Goal: Entertainment & Leisure: Consume media (video, audio)

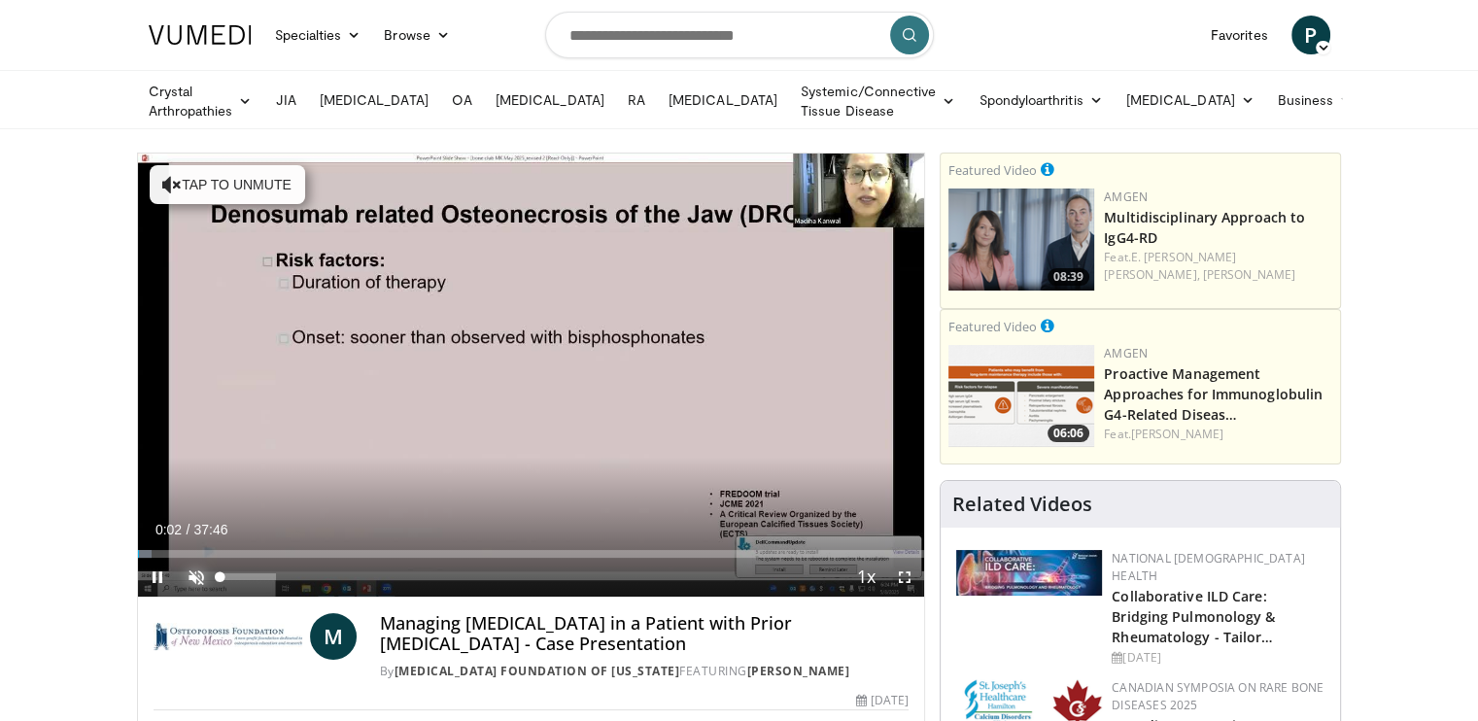
click at [200, 574] on span "Video Player" at bounding box center [196, 577] width 39 height 39
click at [902, 571] on span "Video Player" at bounding box center [904, 577] width 39 height 39
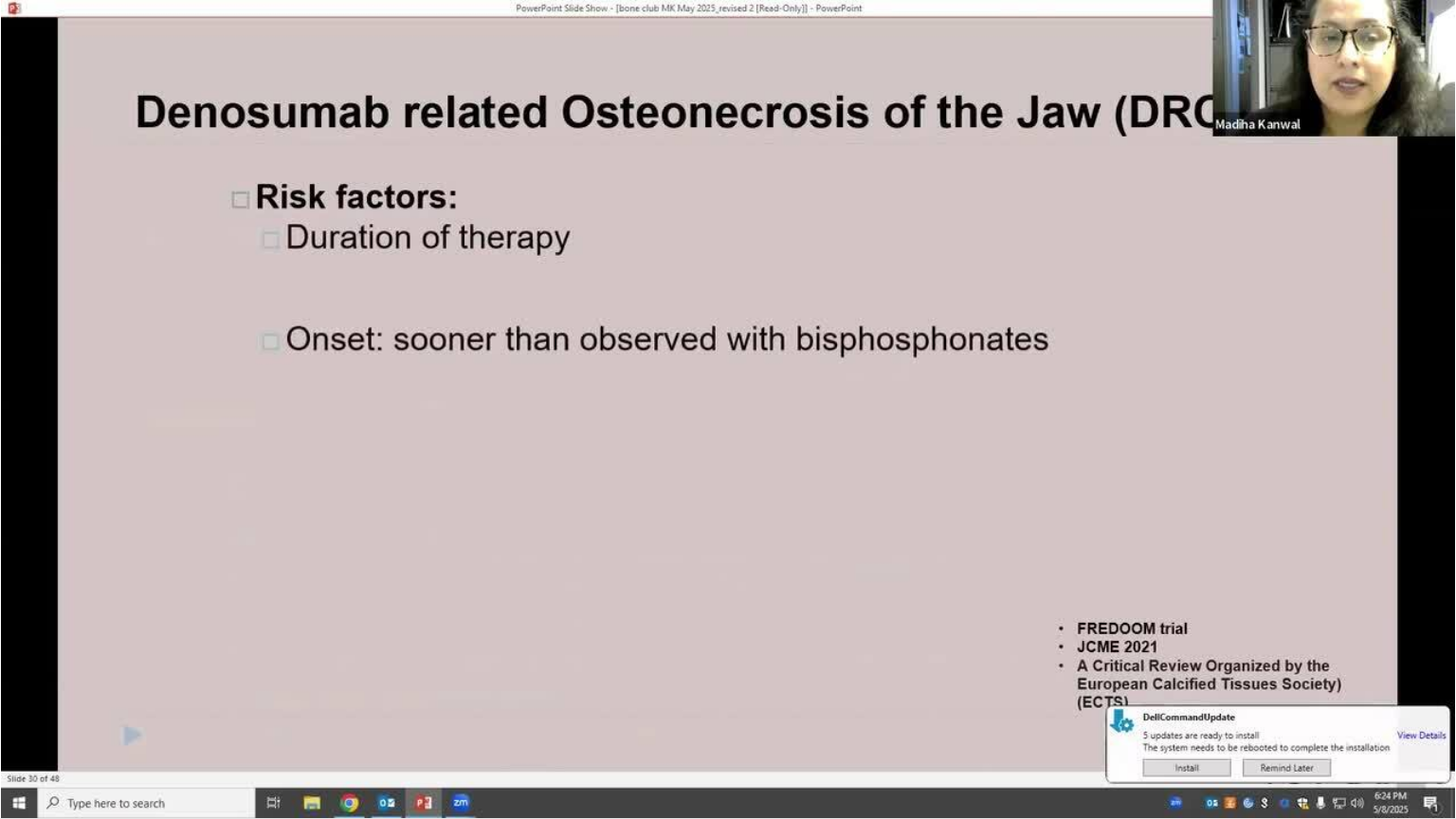
click at [1433, 702] on video-js "**********" at bounding box center [728, 410] width 1456 height 819
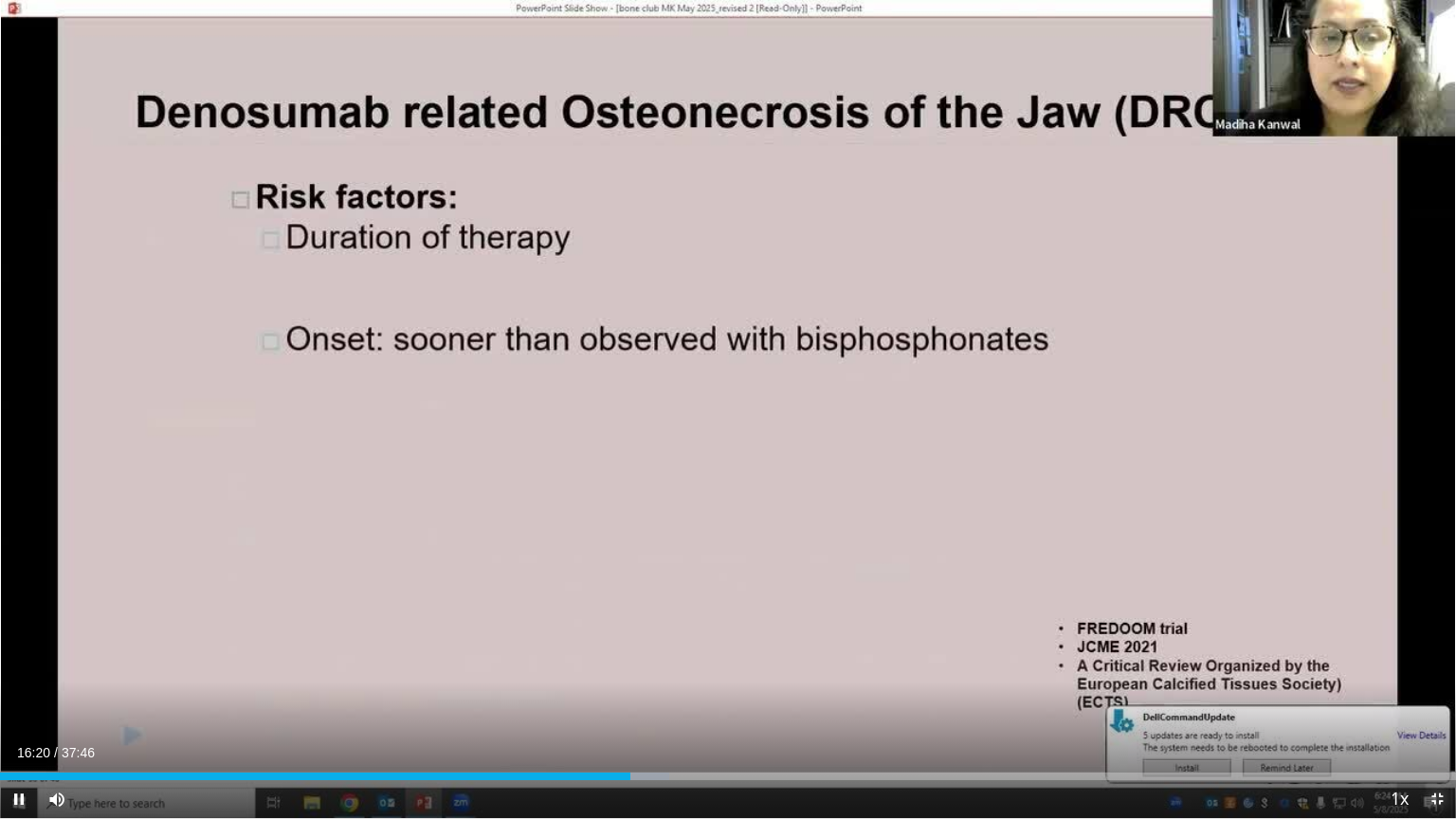
click at [1440, 702] on span "Video Player" at bounding box center [1436, 799] width 38 height 38
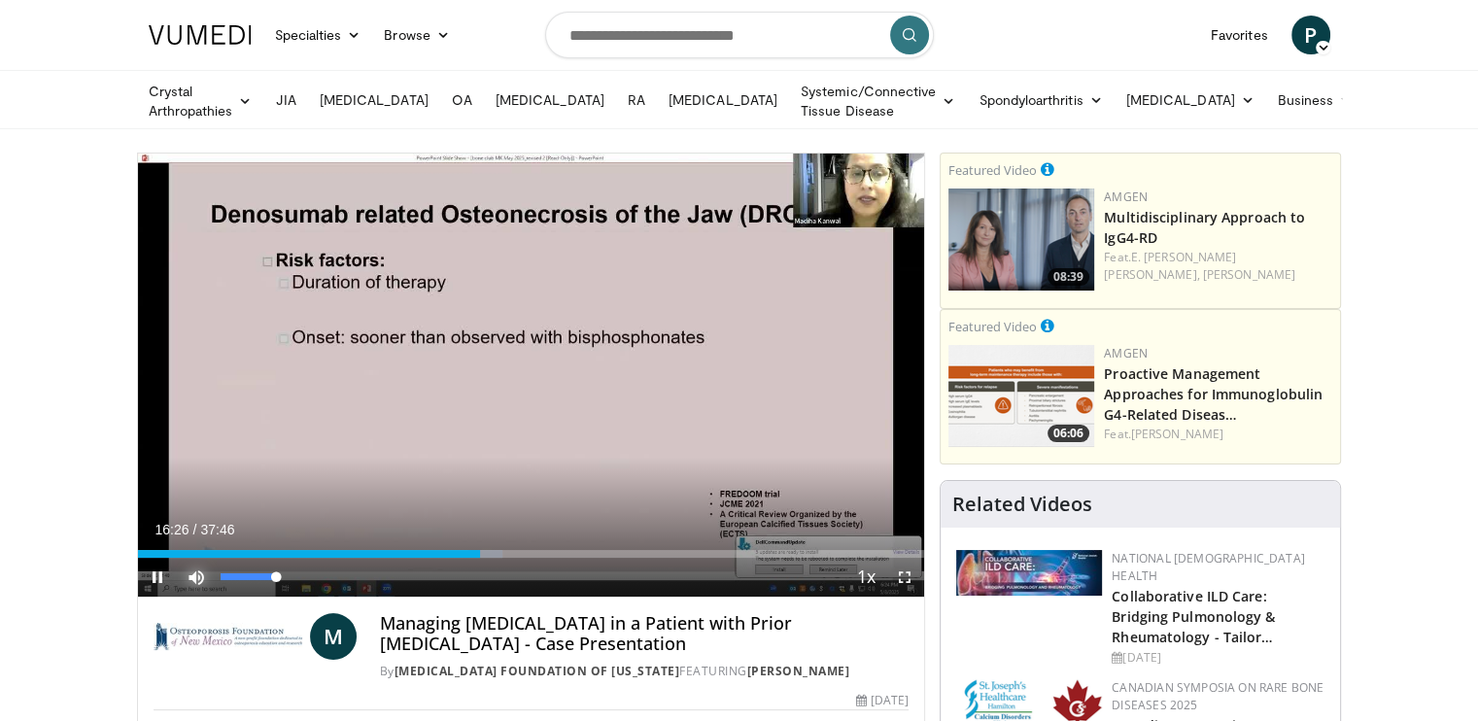
click at [196, 568] on span "Video Player" at bounding box center [196, 577] width 39 height 39
click at [196, 568] on video-js "**********" at bounding box center [531, 376] width 787 height 444
click at [196, 575] on span "Video Player" at bounding box center [196, 577] width 39 height 39
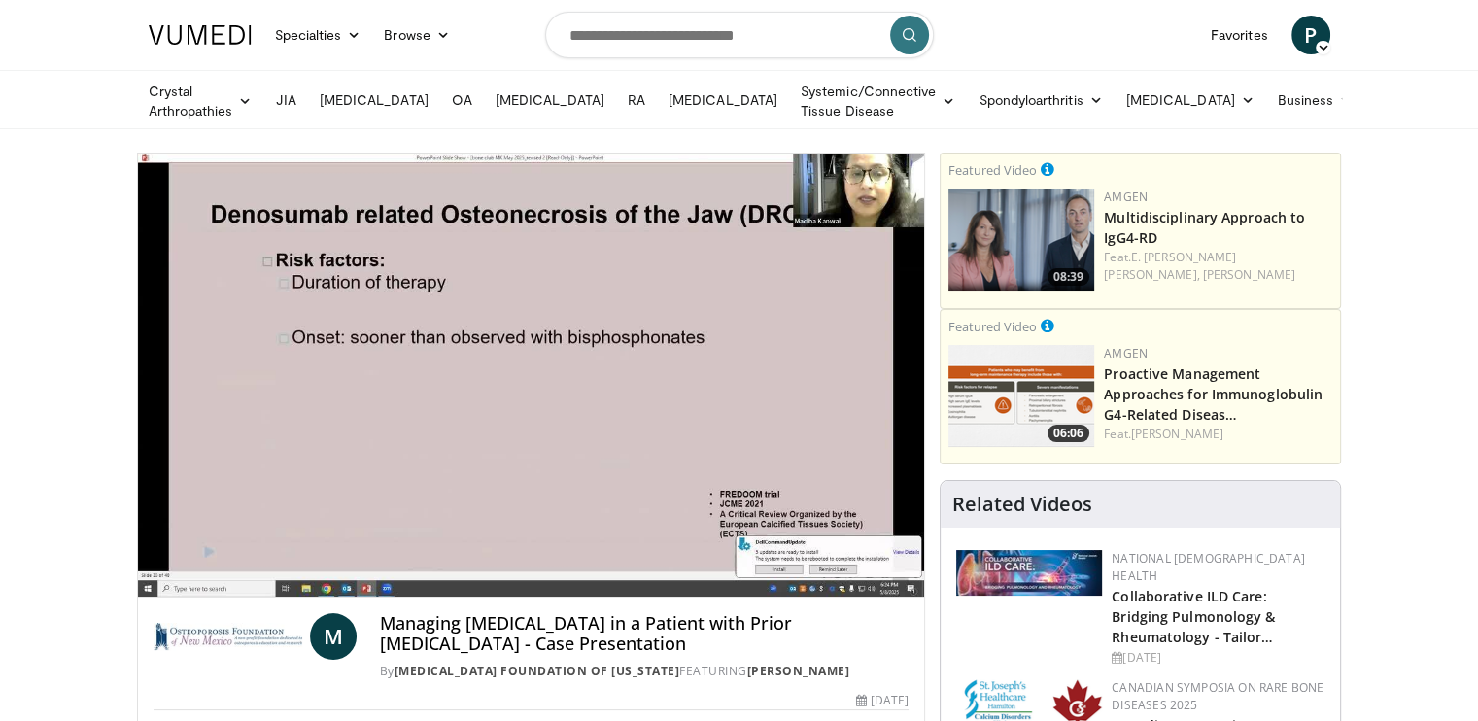
click at [1080, 641] on div at bounding box center [1029, 601] width 146 height 102
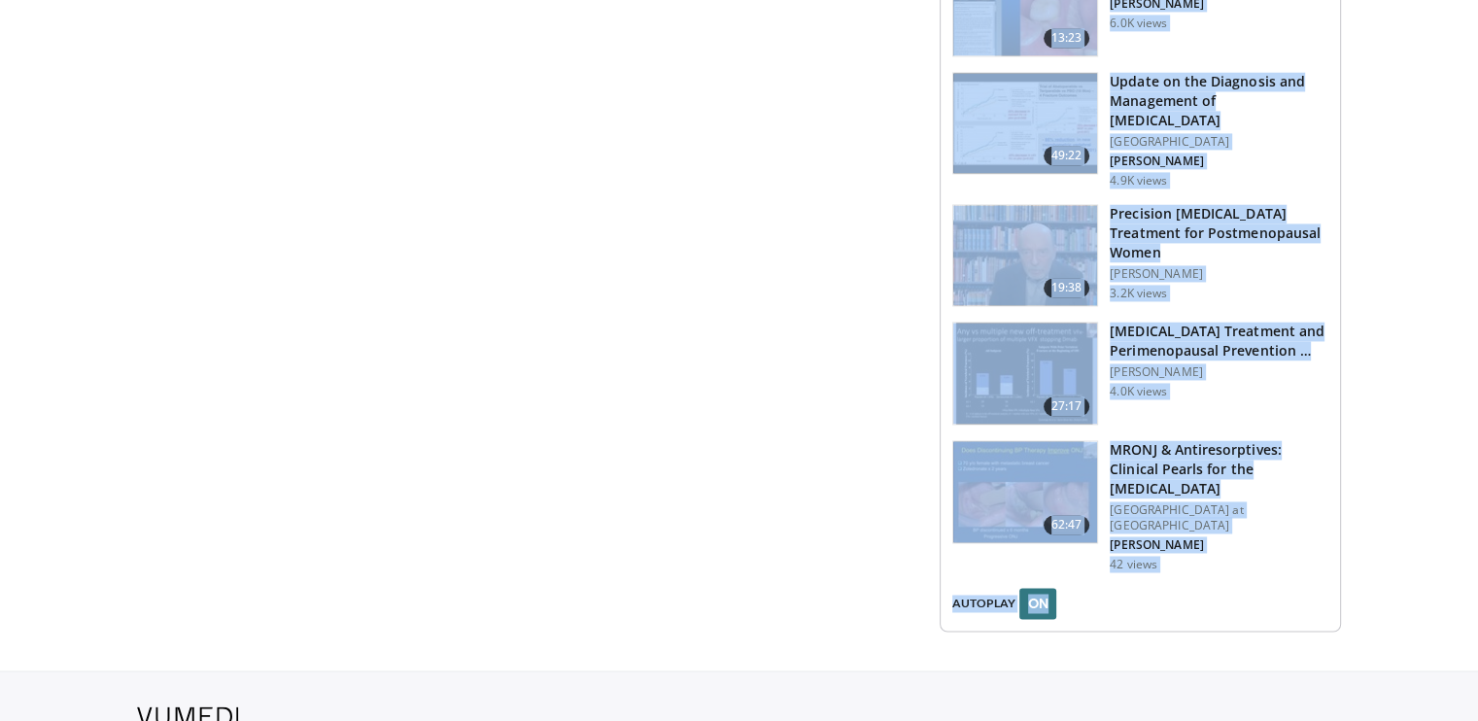
scroll to position [2970, 0]
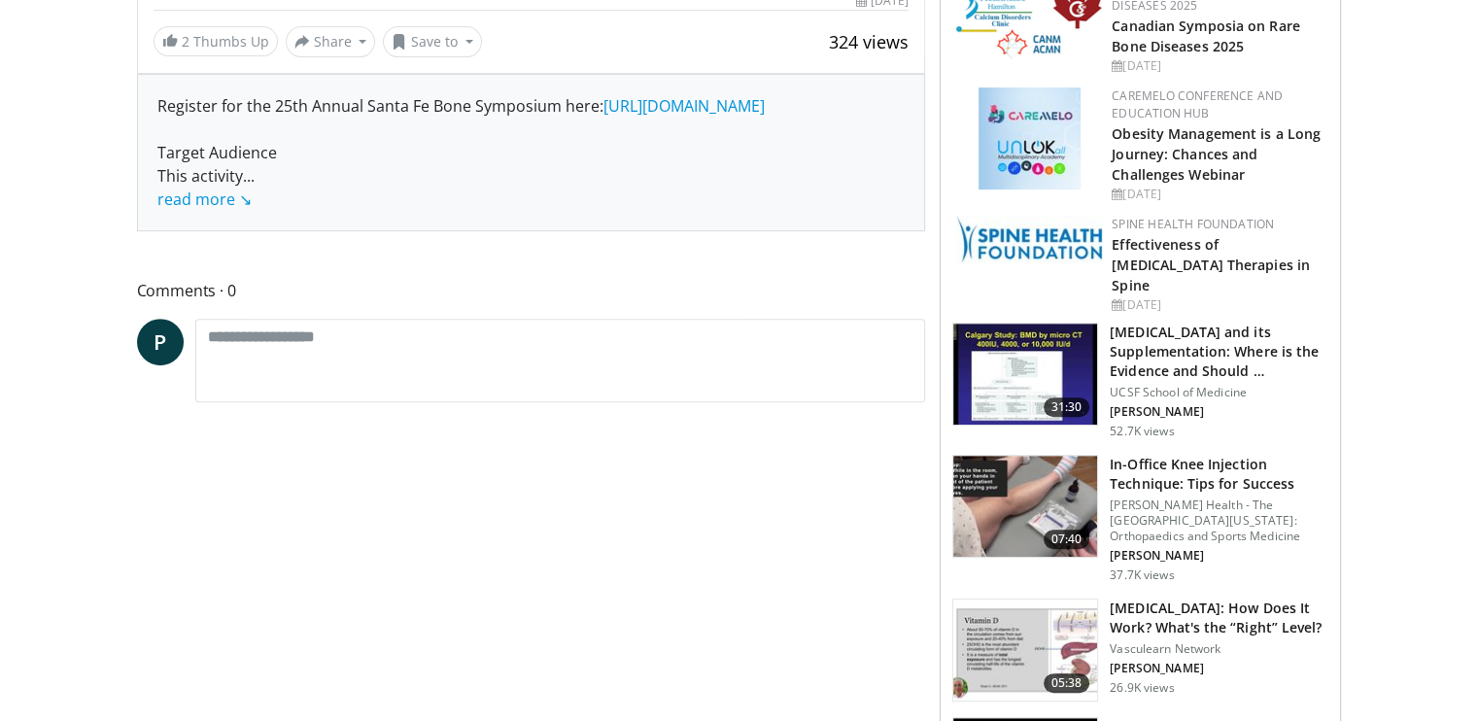
scroll to position [0, 0]
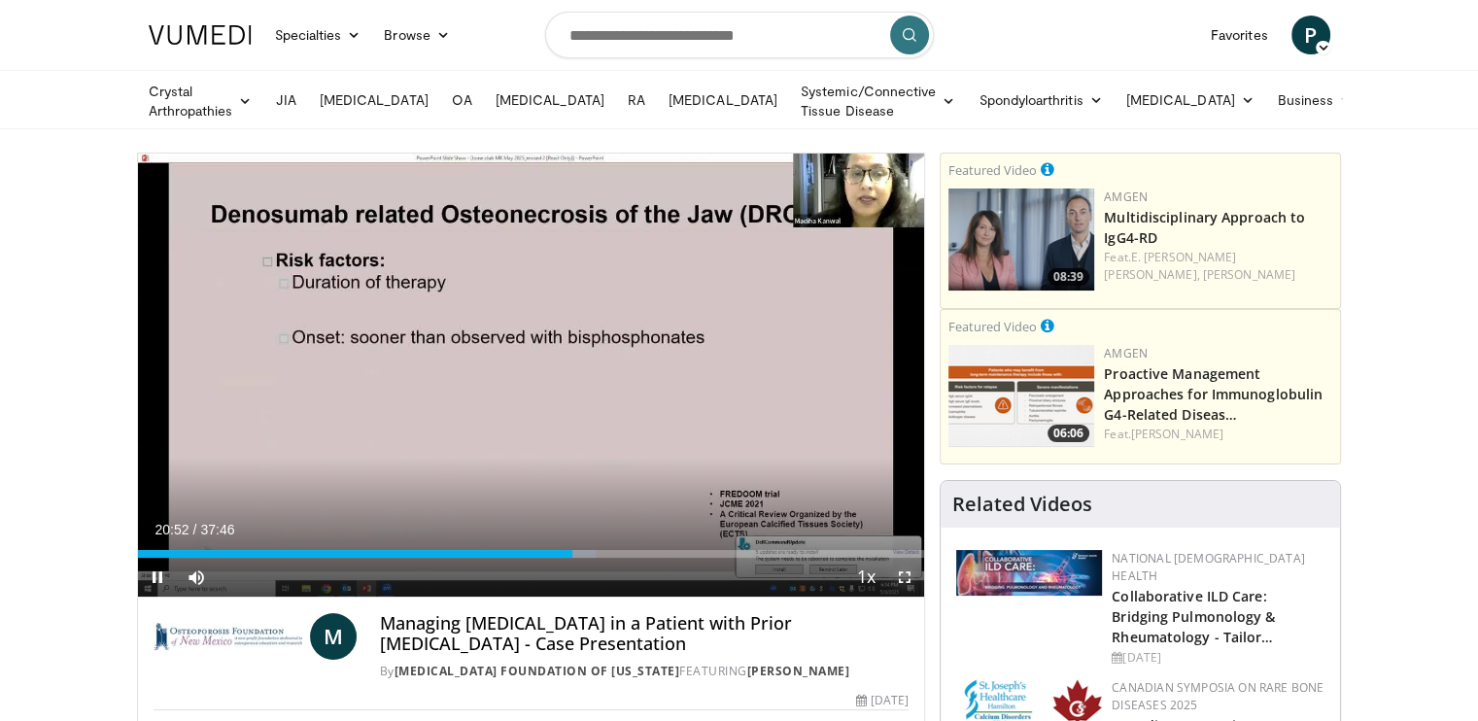
click at [906, 574] on span "Video Player" at bounding box center [904, 577] width 39 height 39
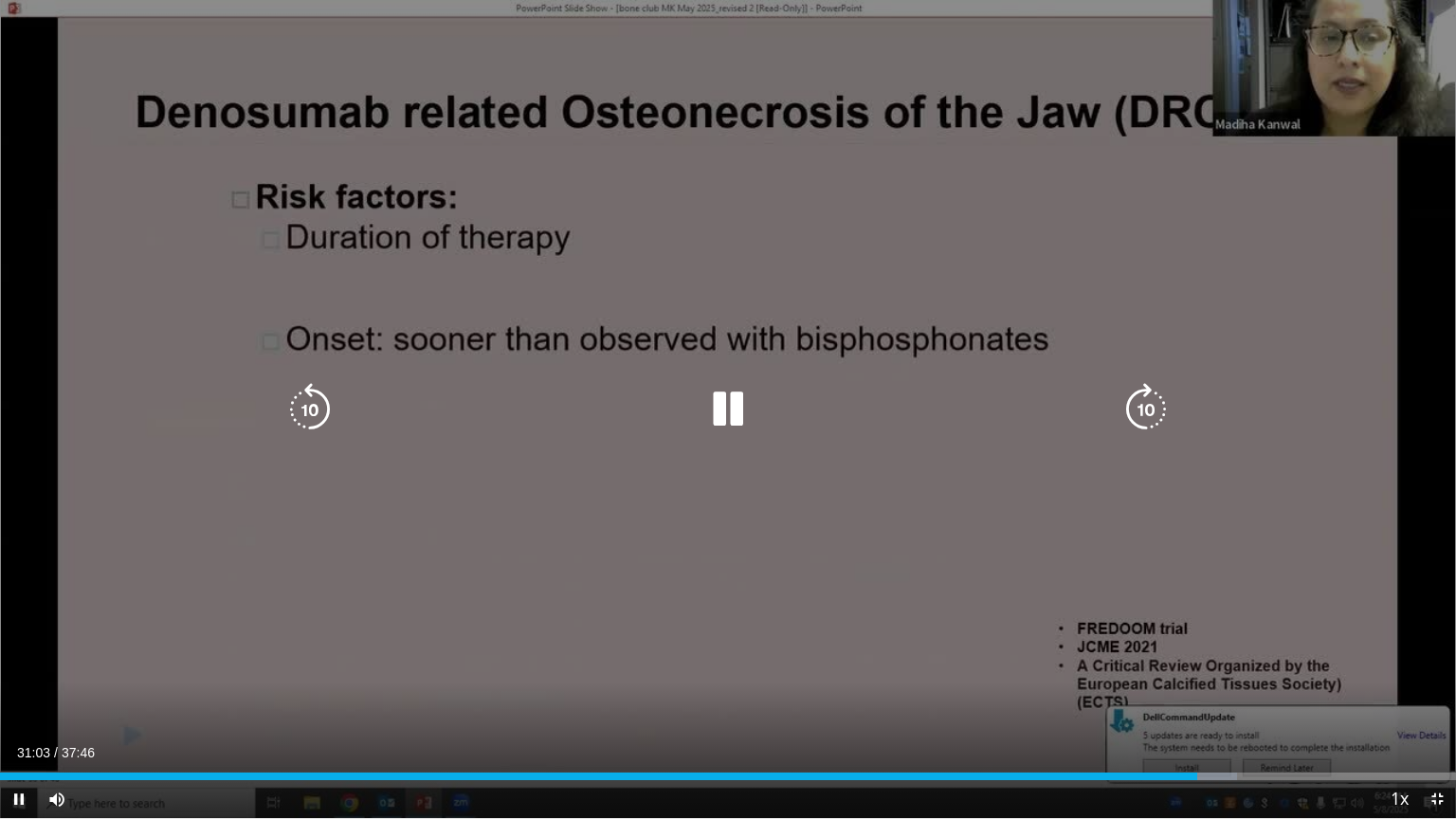
click at [591, 336] on div "10 seconds Tap to unmute" at bounding box center [728, 409] width 1456 height 818
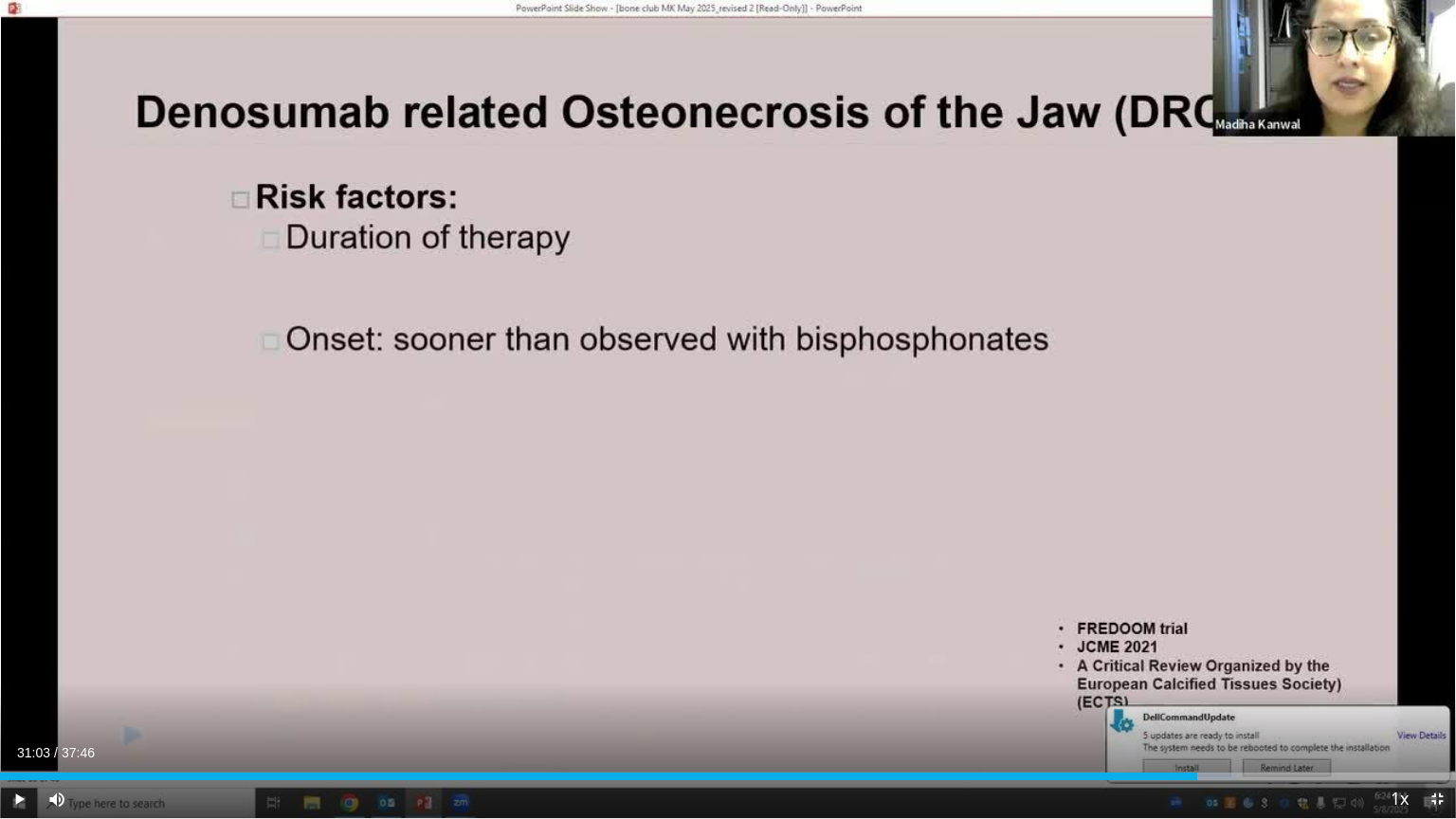
click at [1440, 702] on span "Video Player" at bounding box center [1436, 799] width 38 height 38
